Goal: Task Accomplishment & Management: Complete application form

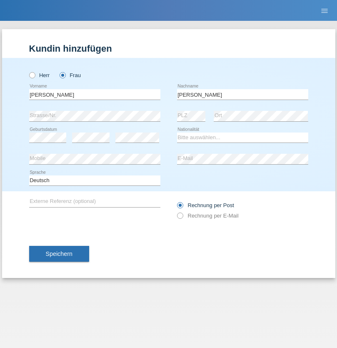
type input "Juhasz"
select select "HU"
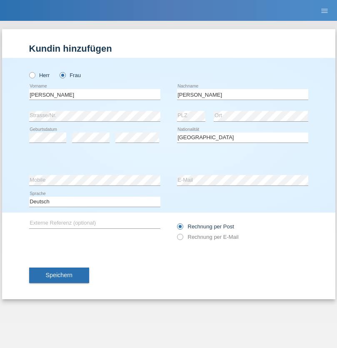
select select "C"
select select "01"
select select "03"
select select "2015"
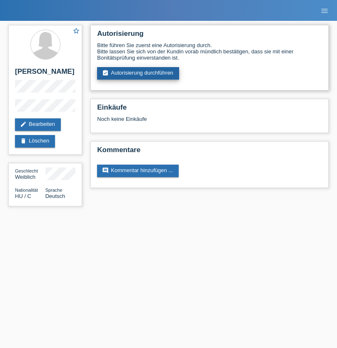
click at [138, 73] on link "assignment_turned_in Autorisierung durchführen" at bounding box center [138, 73] width 82 height 12
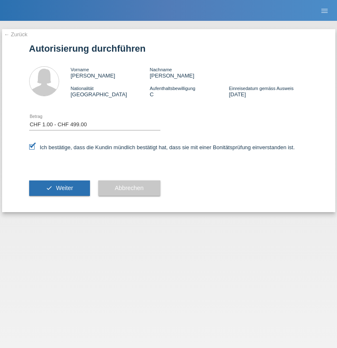
select select "1"
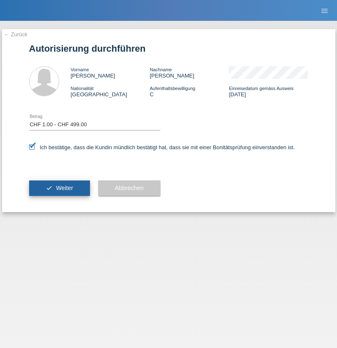
click at [59, 188] on span "Weiter" at bounding box center [64, 187] width 17 height 7
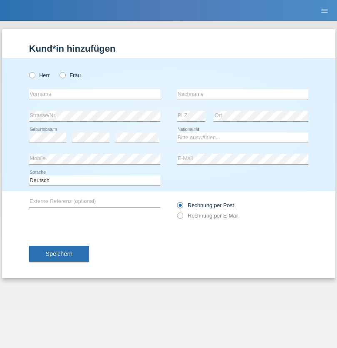
radio input "true"
click at [95, 94] on input "text" at bounding box center [94, 94] width 131 height 10
type input "[PERSON_NAME]"
click at [242, 94] on input "text" at bounding box center [242, 94] width 131 height 10
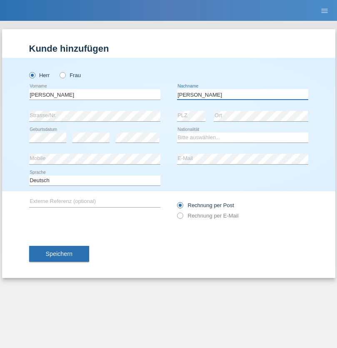
type input "[PERSON_NAME]"
select select "CH"
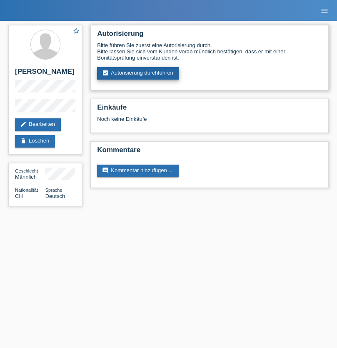
click at [138, 73] on link "assignment_turned_in Autorisierung durchführen" at bounding box center [138, 73] width 82 height 12
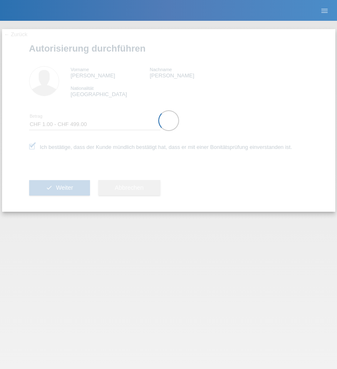
select select "1"
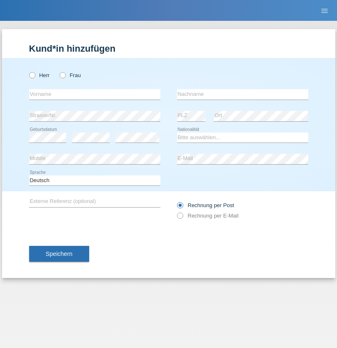
radio input "true"
click at [95, 94] on input "text" at bounding box center [94, 94] width 131 height 10
type input "Lilian"
click at [242, 94] on input "text" at bounding box center [242, 94] width 131 height 10
type input "Dragan"
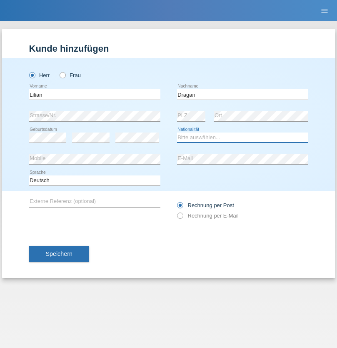
select select "MD"
select select "C"
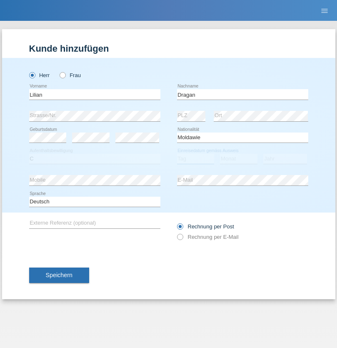
select select "01"
select select "07"
select select "2021"
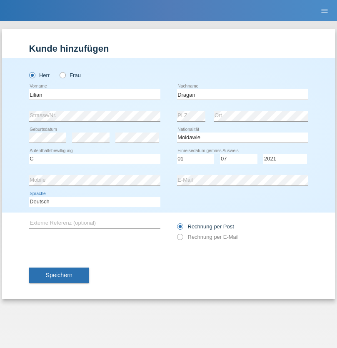
select select "en"
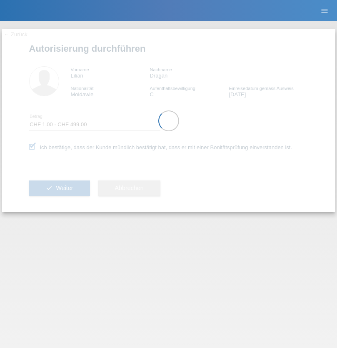
select select "1"
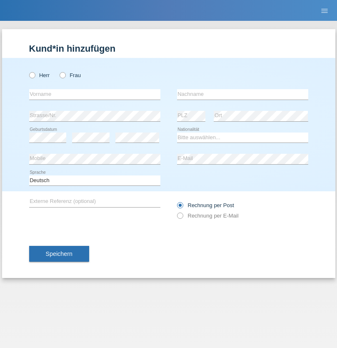
radio input "true"
click at [95, 94] on input "text" at bounding box center [94, 94] width 131 height 10
type input "[PERSON_NAME]"
click at [242, 94] on input "text" at bounding box center [242, 94] width 131 height 10
type input "Sapera"
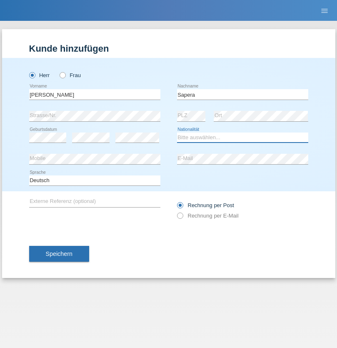
select select "RO"
select select "C"
select select "20"
select select "10"
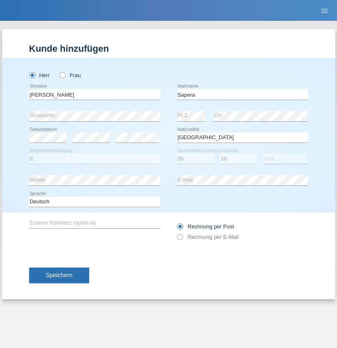
select select "2021"
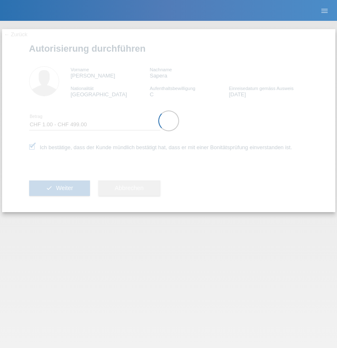
select select "1"
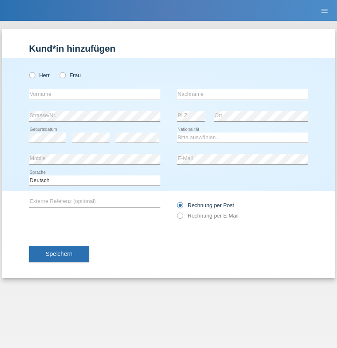
radio input "true"
click at [95, 94] on input "text" at bounding box center [94, 94] width 131 height 10
type input "ali"
click at [242, 94] on input "text" at bounding box center [242, 94] width 131 height 10
type input "Amini"
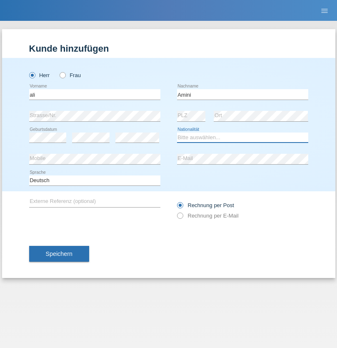
select select "AF"
select select "C"
select select "18"
select select "08"
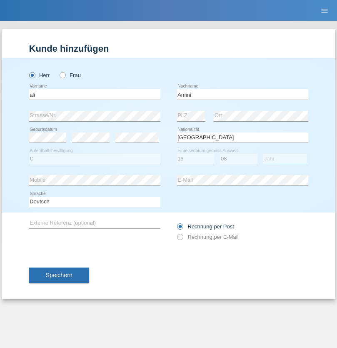
select select "2015"
